Goal: Communication & Community: Answer question/provide support

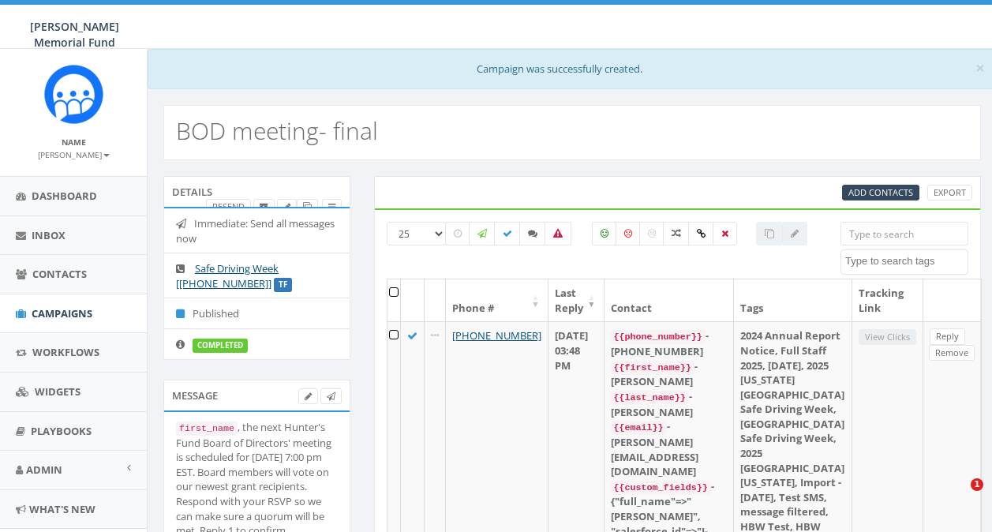
select select
click at [47, 310] on span "Campaigns" at bounding box center [62, 313] width 61 height 14
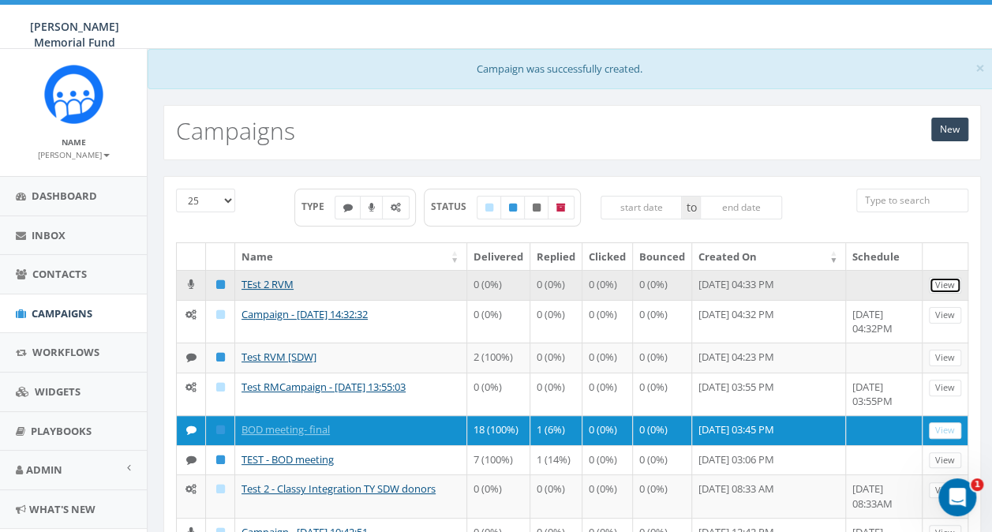
click at [942, 280] on link "View" at bounding box center [945, 285] width 32 height 17
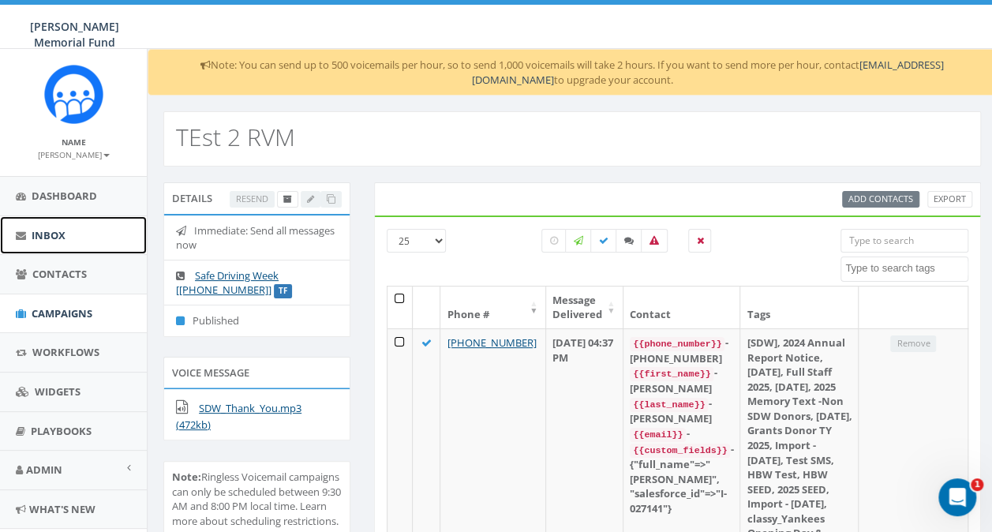
click at [38, 227] on link "Inbox" at bounding box center [73, 235] width 147 height 39
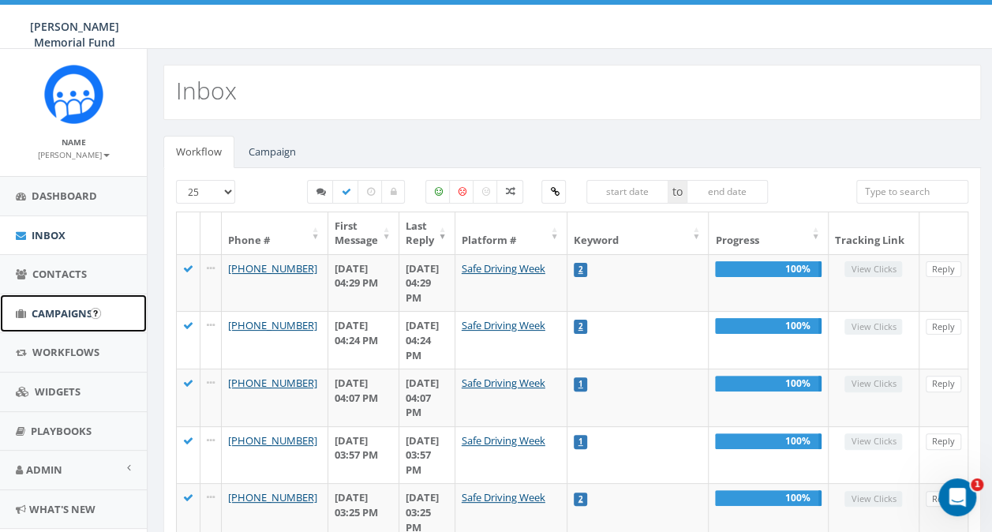
click at [49, 320] on link "Campaigns" at bounding box center [73, 313] width 147 height 39
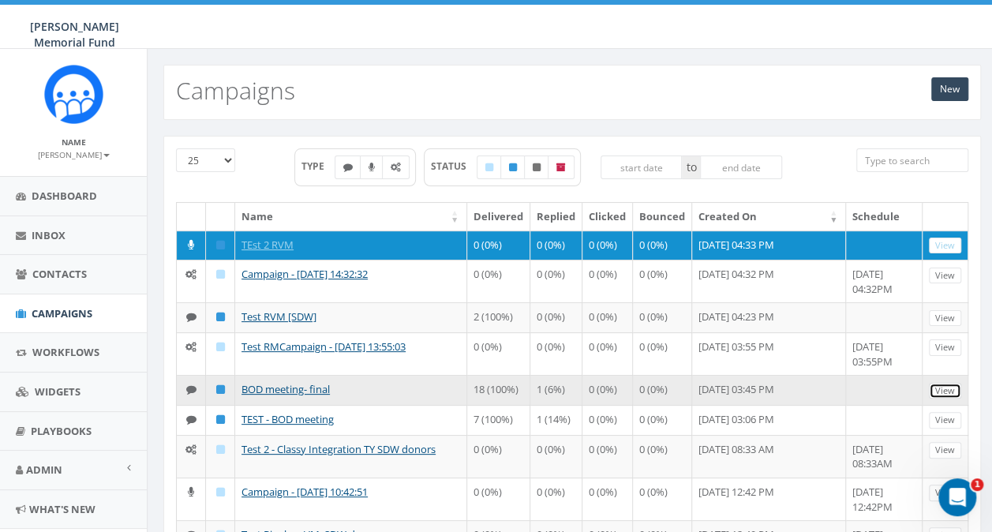
click at [945, 385] on link "View" at bounding box center [945, 391] width 32 height 17
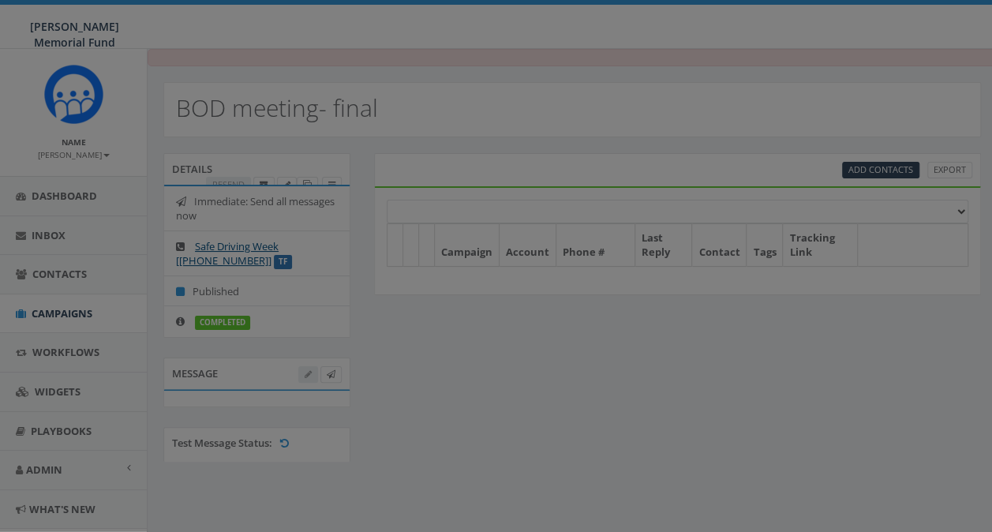
select select
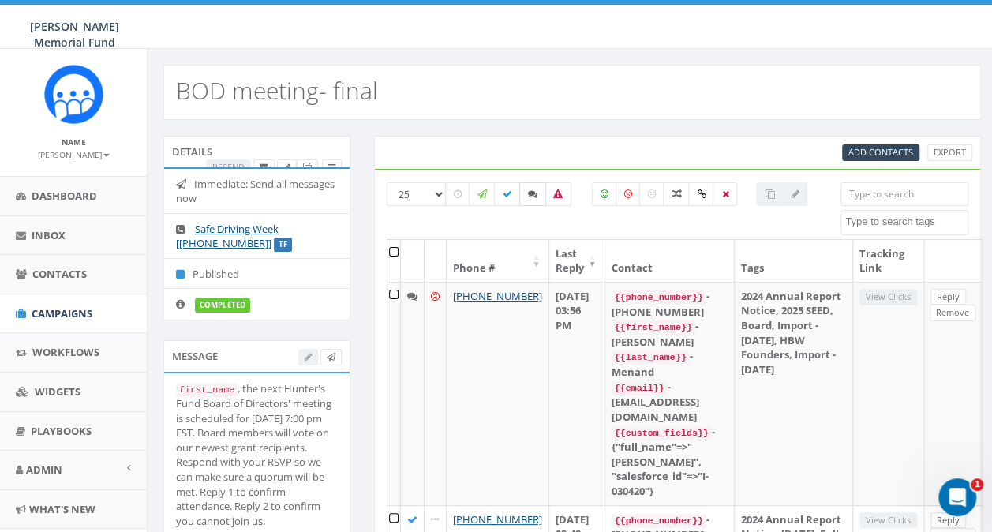
click at [529, 193] on icon at bounding box center [532, 193] width 9 height 9
checkbox input "true"
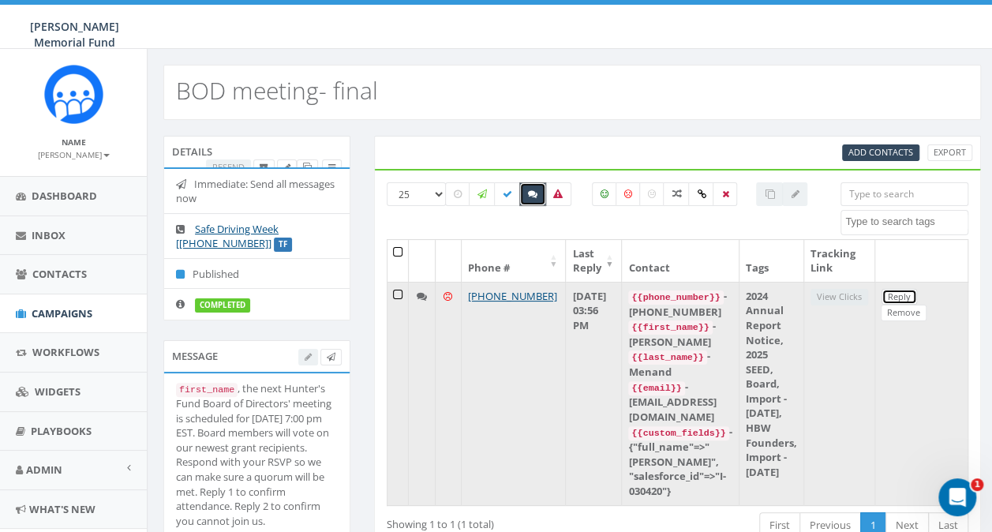
click at [901, 291] on link "Reply" at bounding box center [900, 297] width 36 height 17
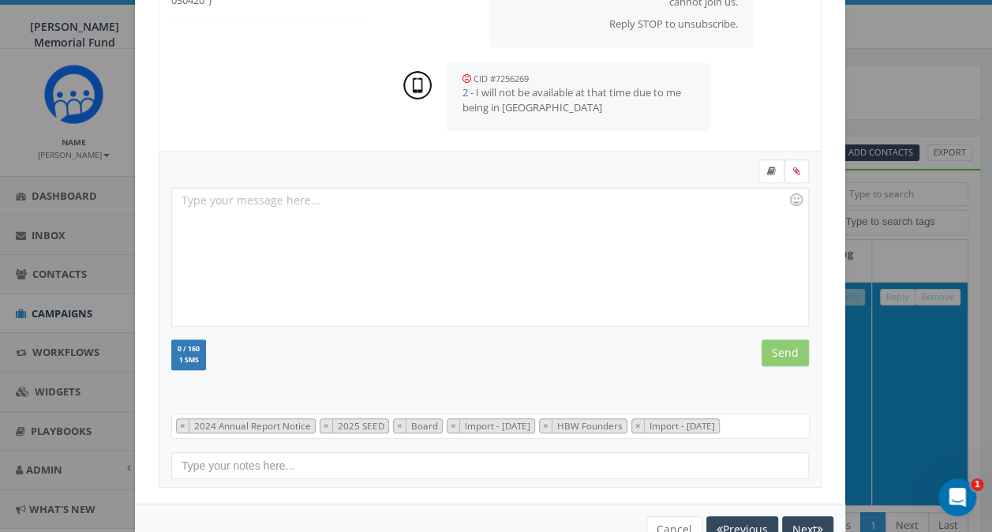
scroll to position [237, 0]
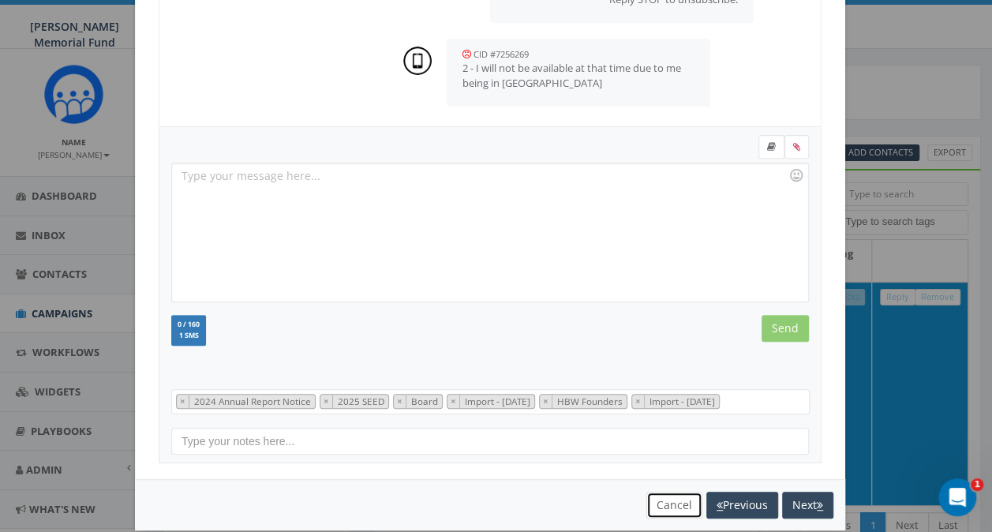
click at [666, 494] on button "Cancel" at bounding box center [675, 505] width 56 height 27
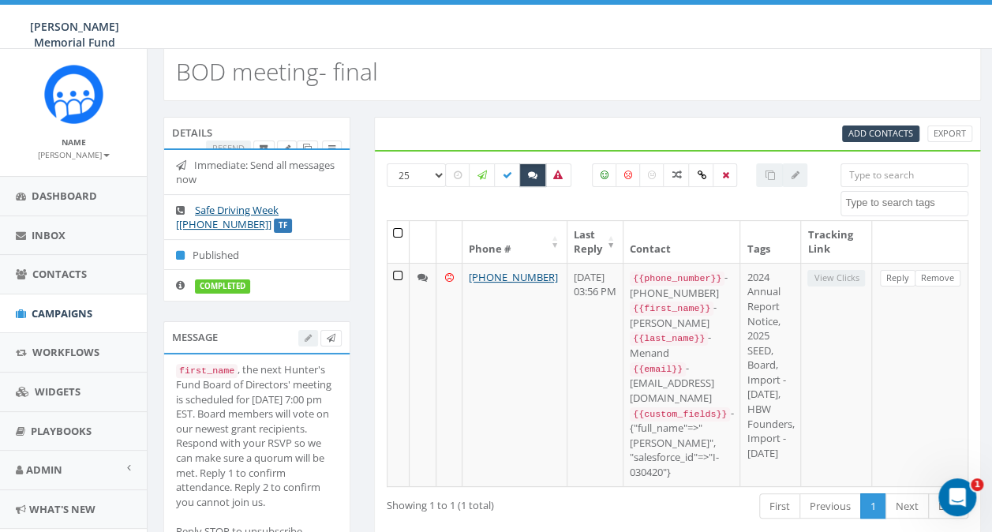
scroll to position [0, 0]
